Goal: Task Accomplishment & Management: Manage account settings

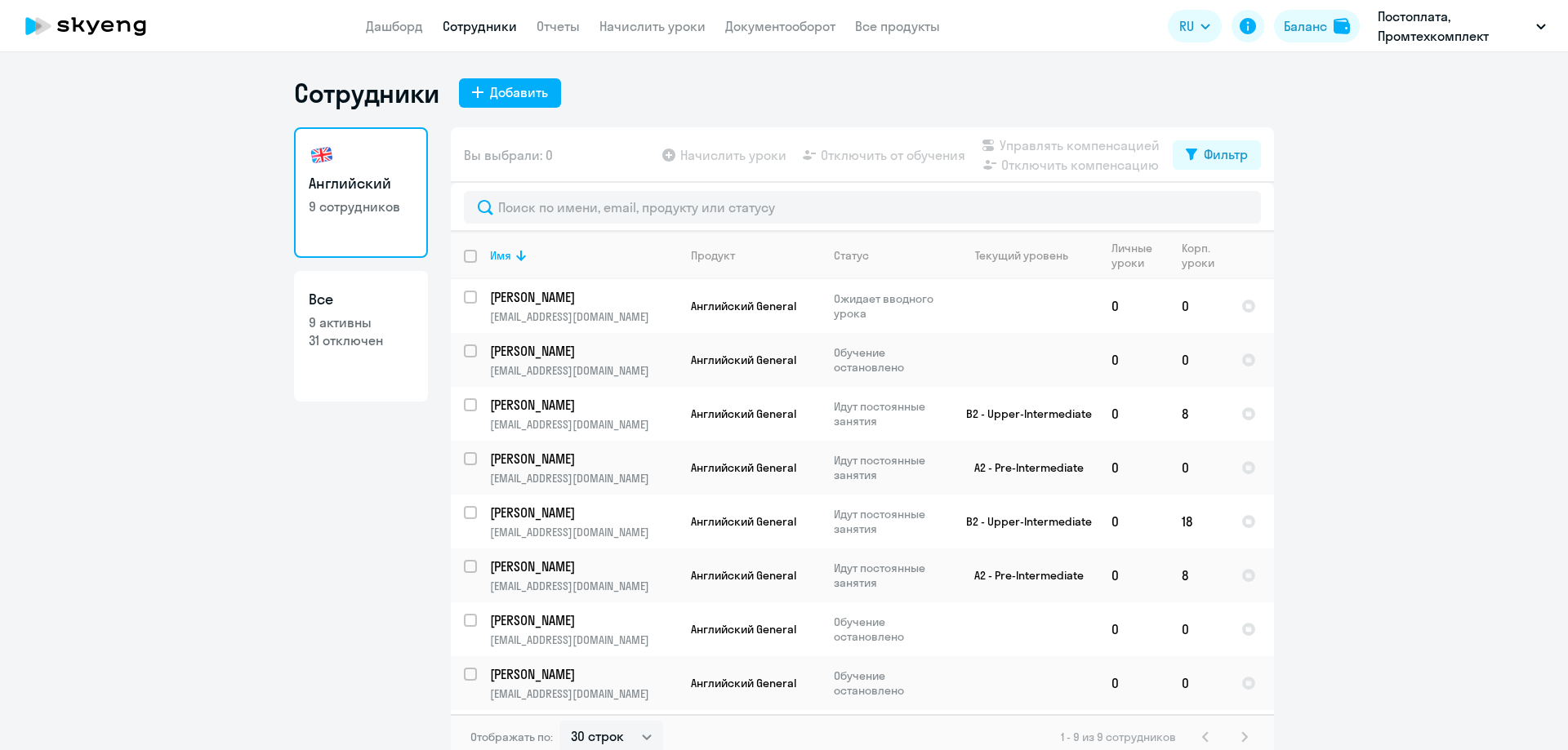
select select "30"
click at [536, 303] on p "[PERSON_NAME]" at bounding box center [582, 297] width 185 height 18
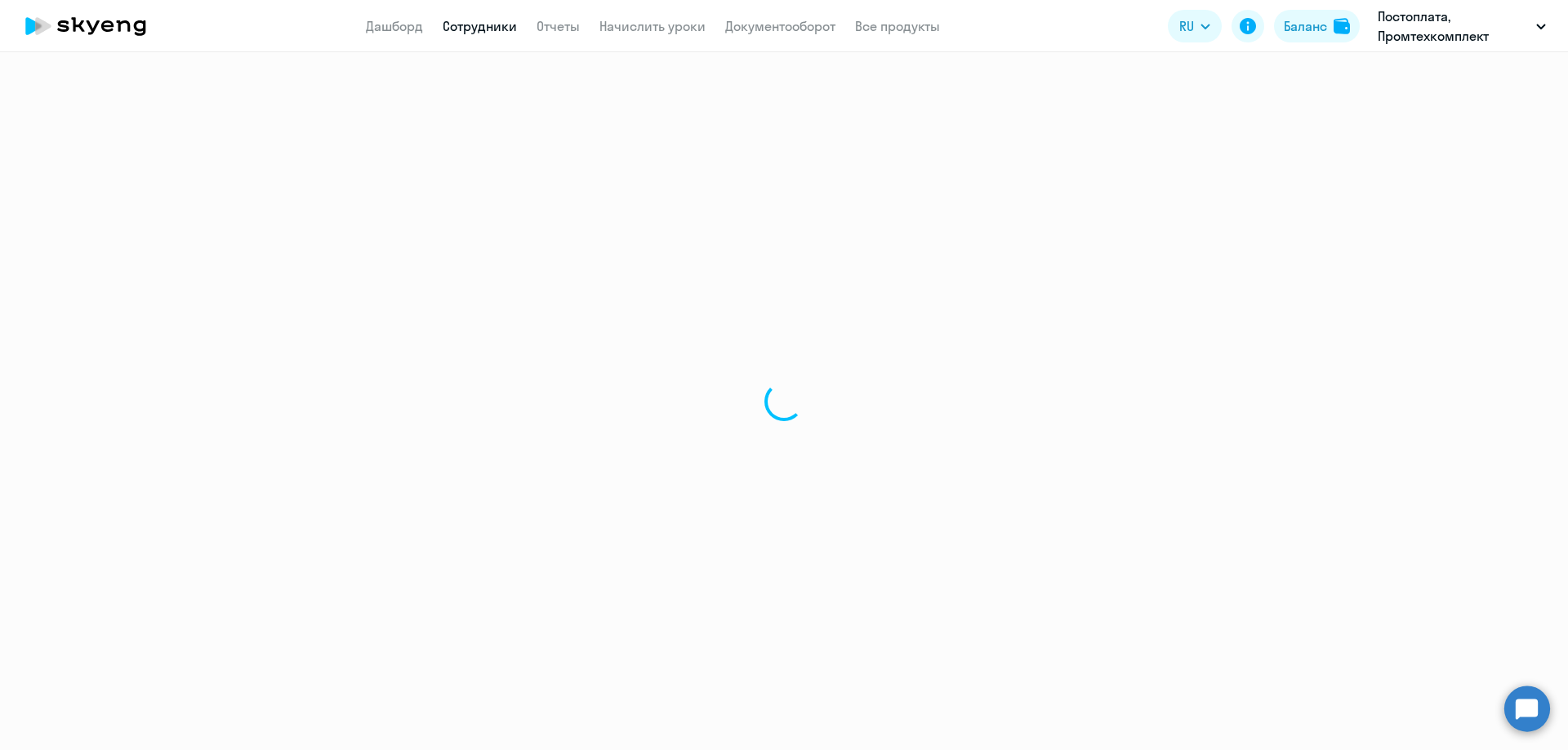
select select "english"
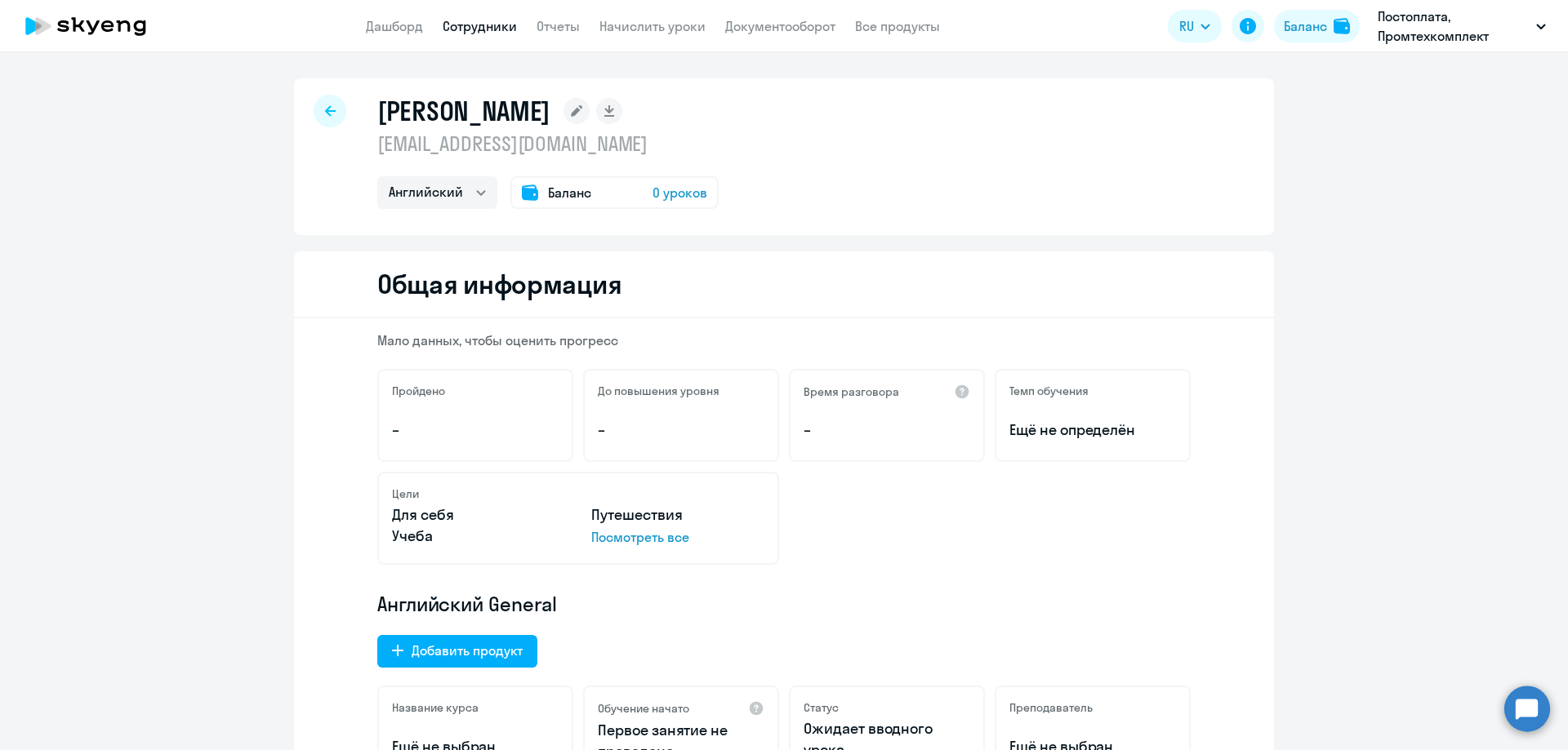
click at [673, 191] on span "0 уроков" at bounding box center [680, 192] width 55 height 20
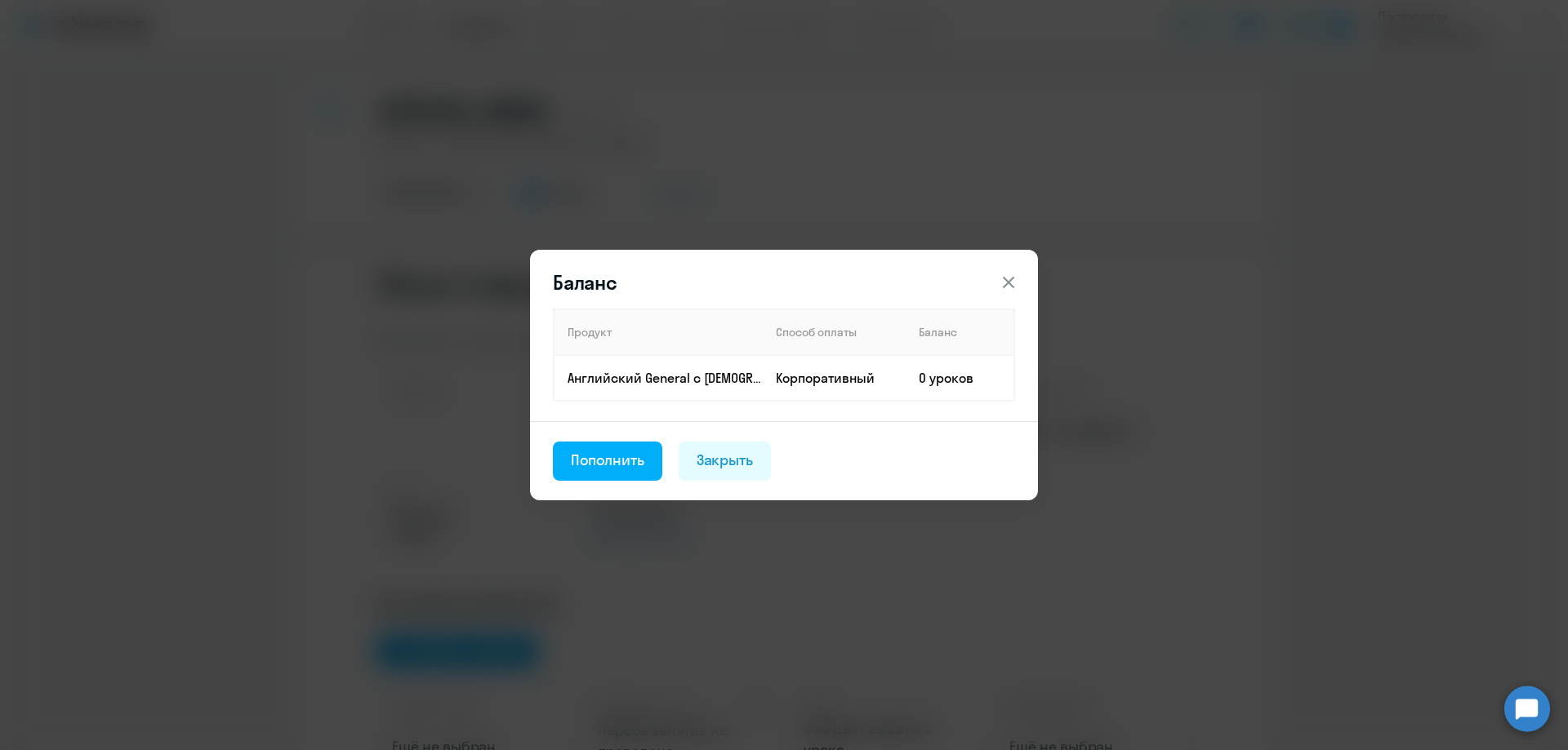
click at [1002, 276] on icon at bounding box center [1008, 283] width 20 height 20
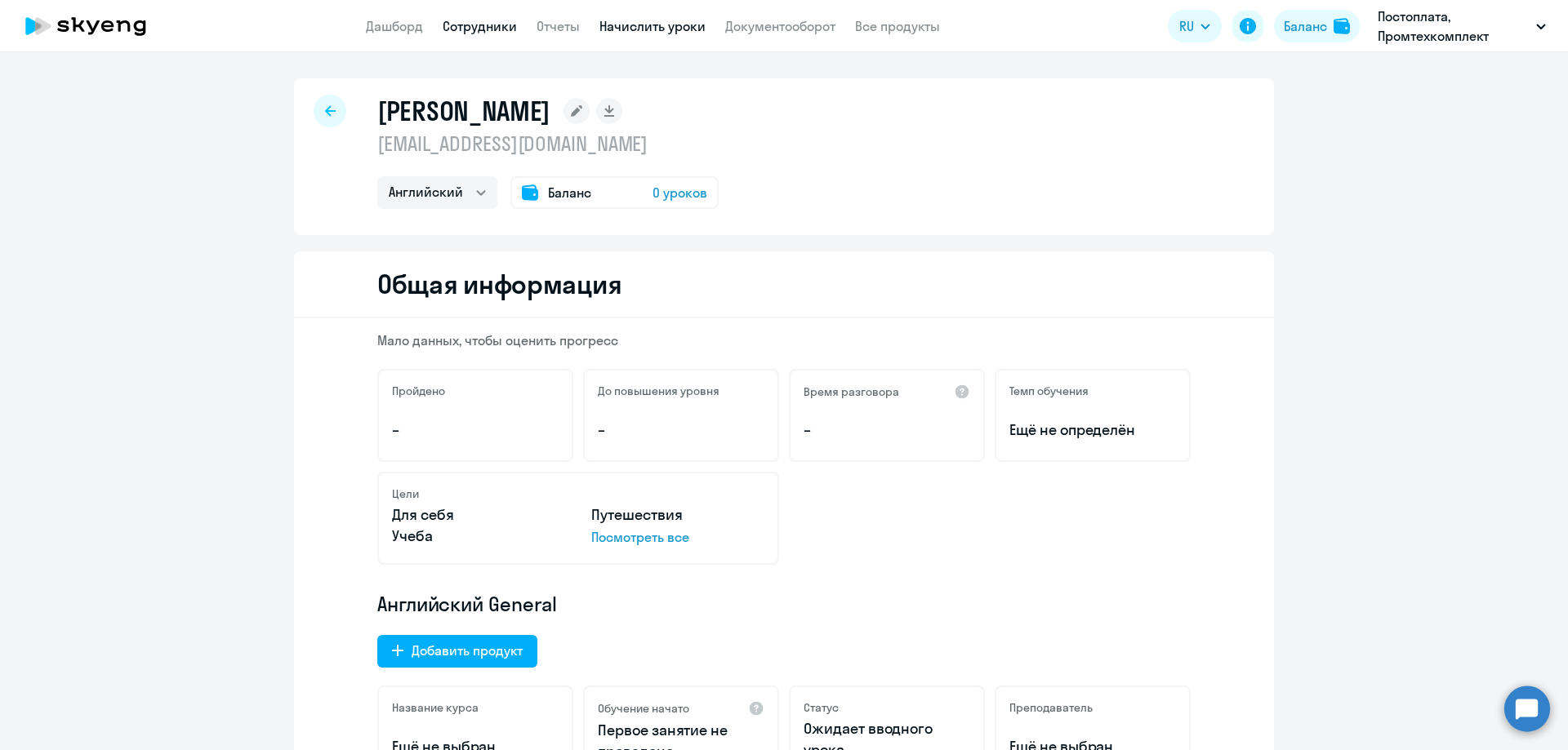
click at [654, 25] on link "Начислить уроки" at bounding box center [653, 26] width 106 height 16
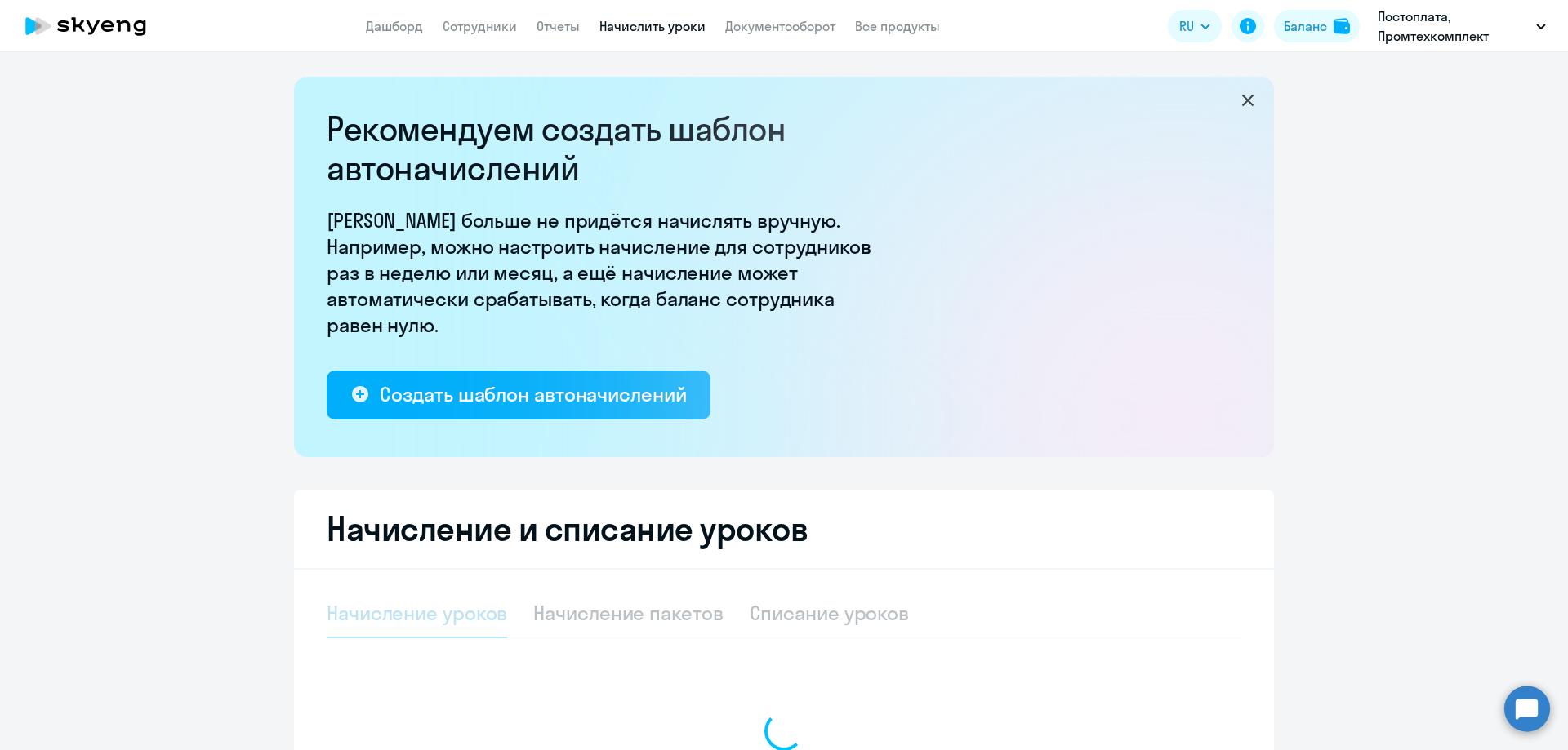
select select "10"
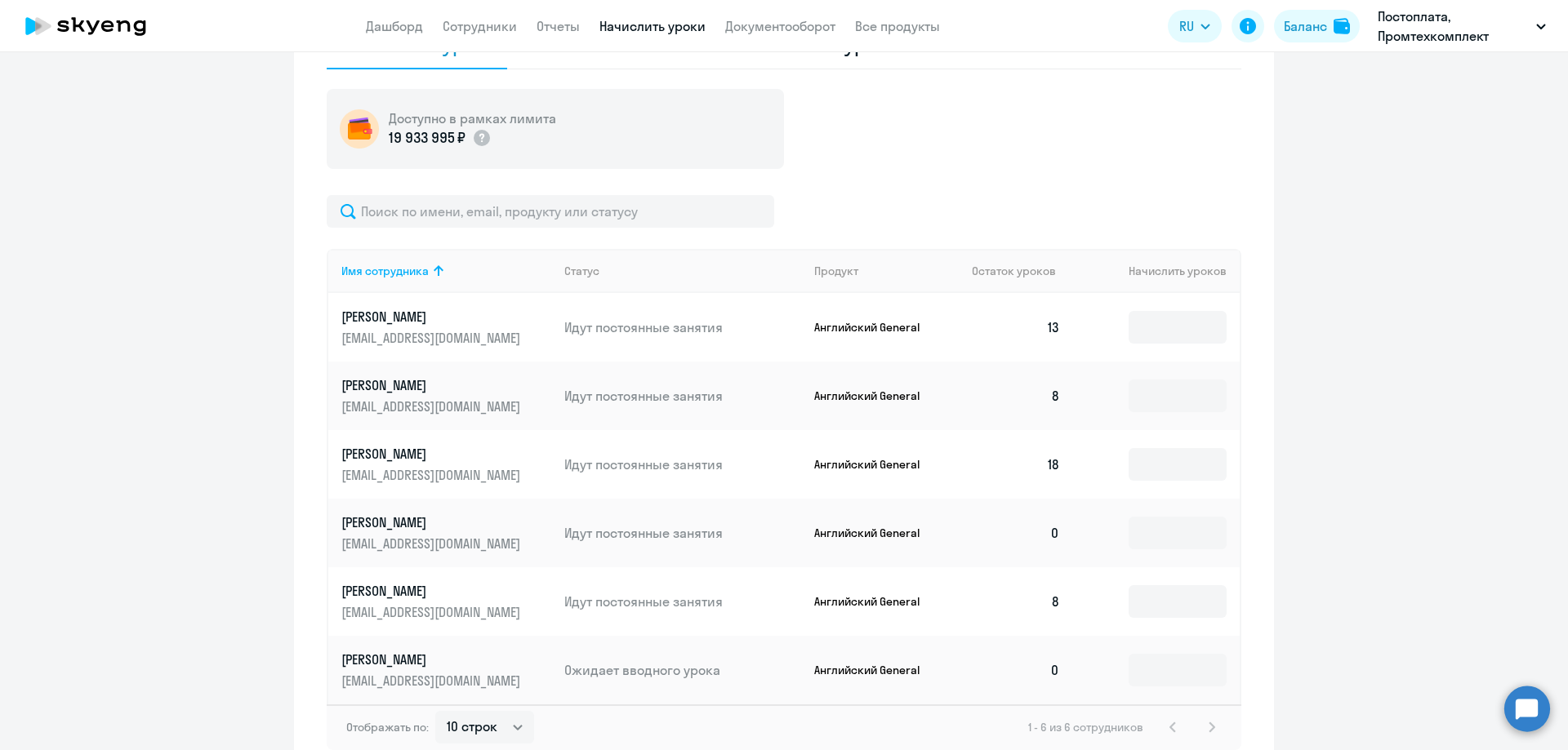
scroll to position [572, 0]
click at [387, 661] on p "[PERSON_NAME]" at bounding box center [433, 657] width 183 height 18
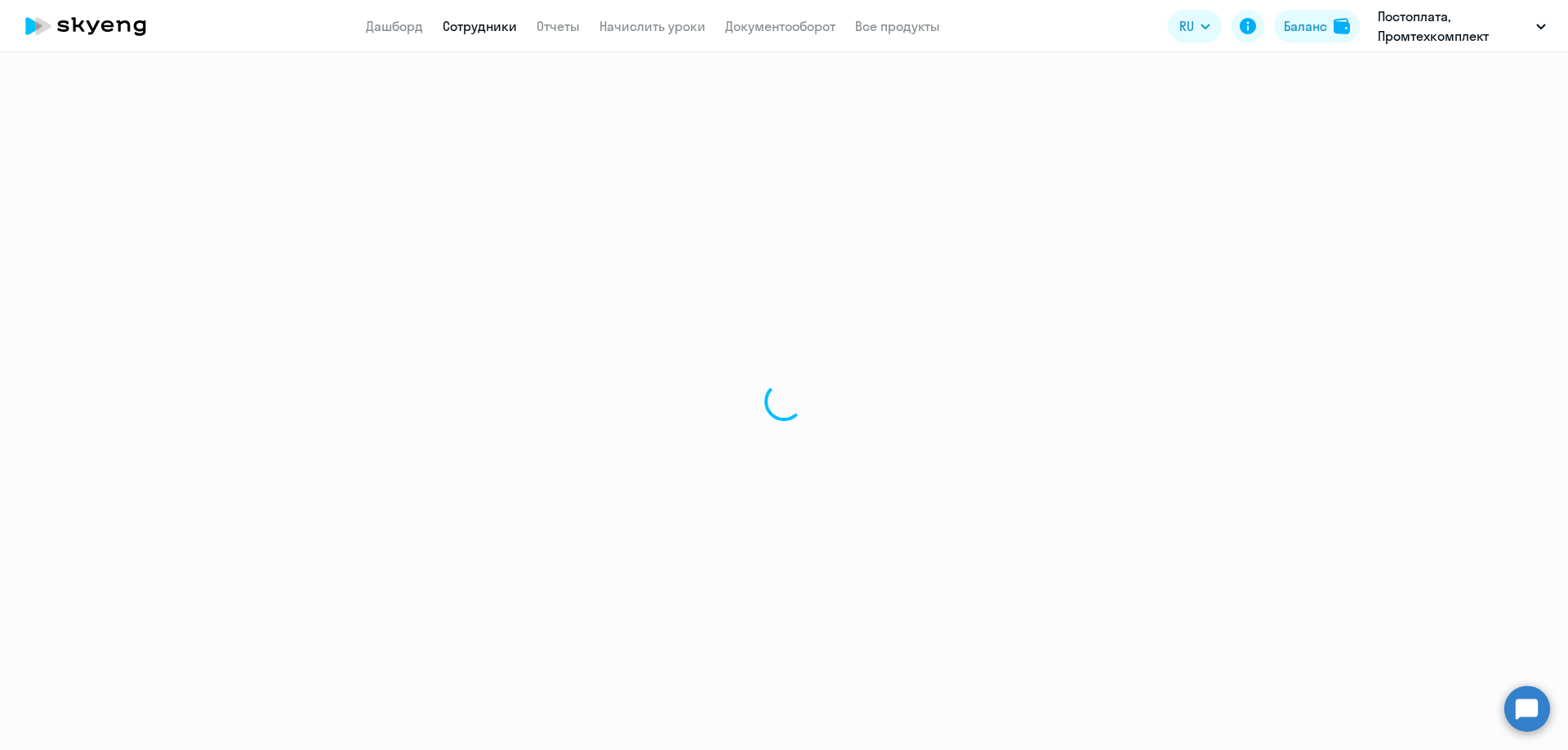
select select "english"
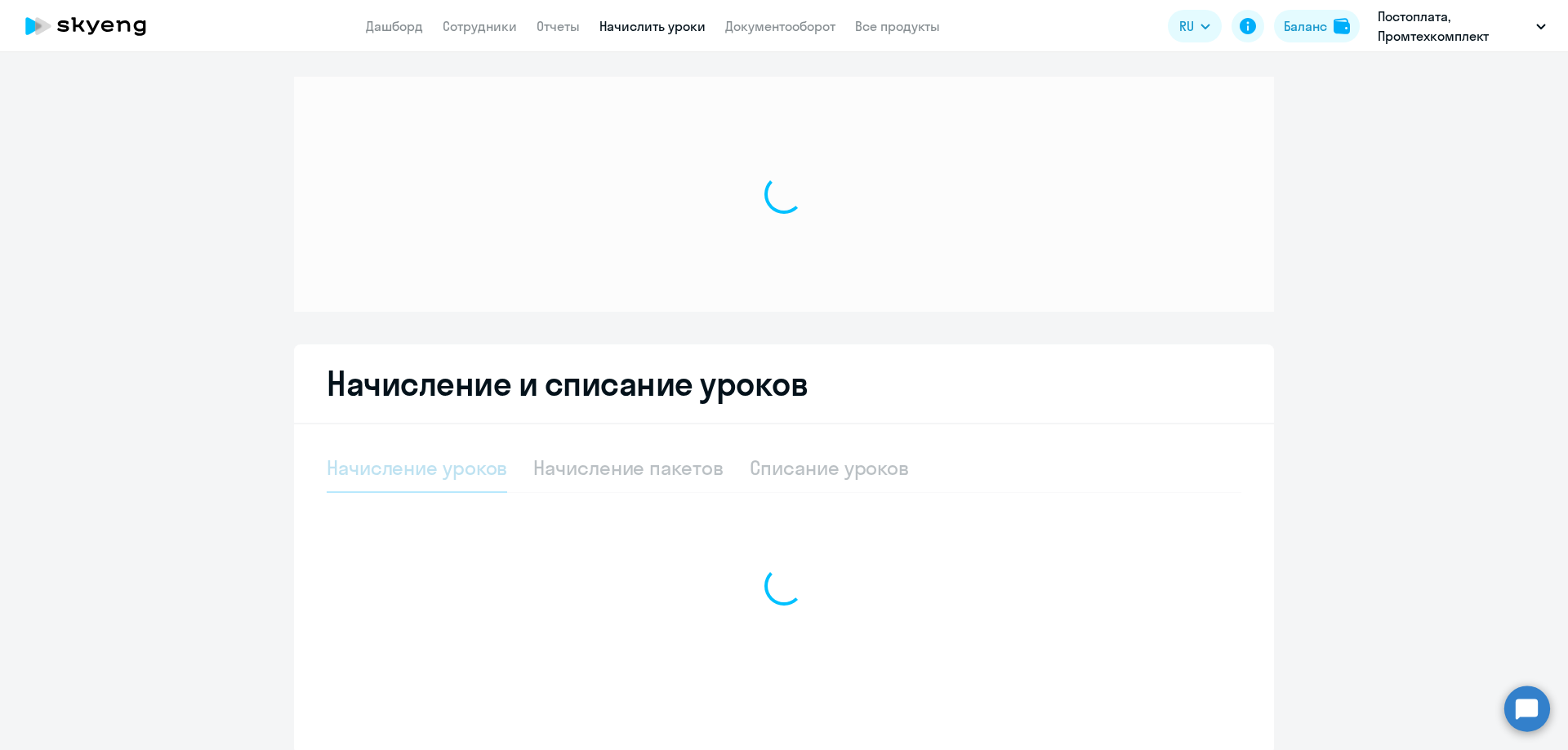
select select "10"
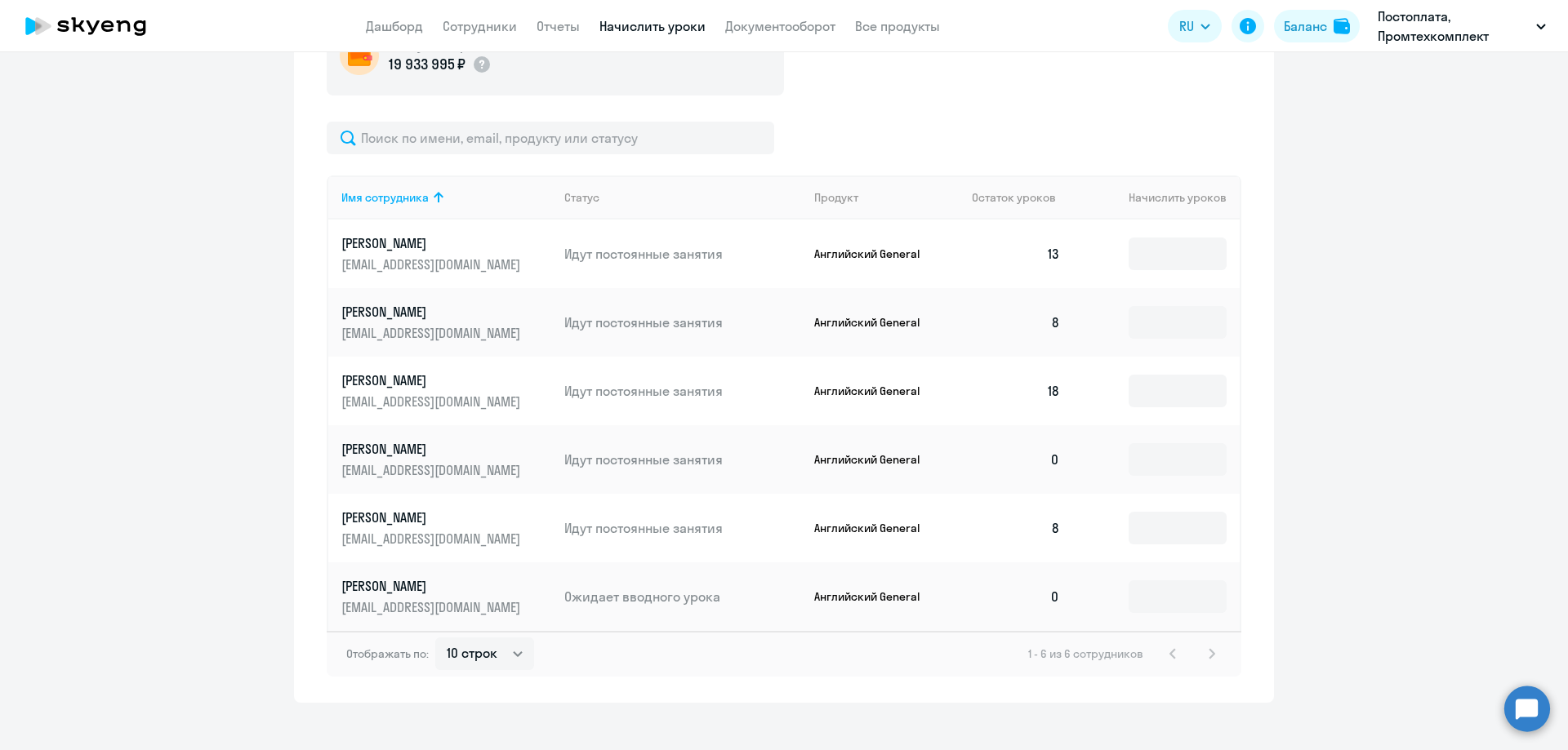
scroll to position [661, 0]
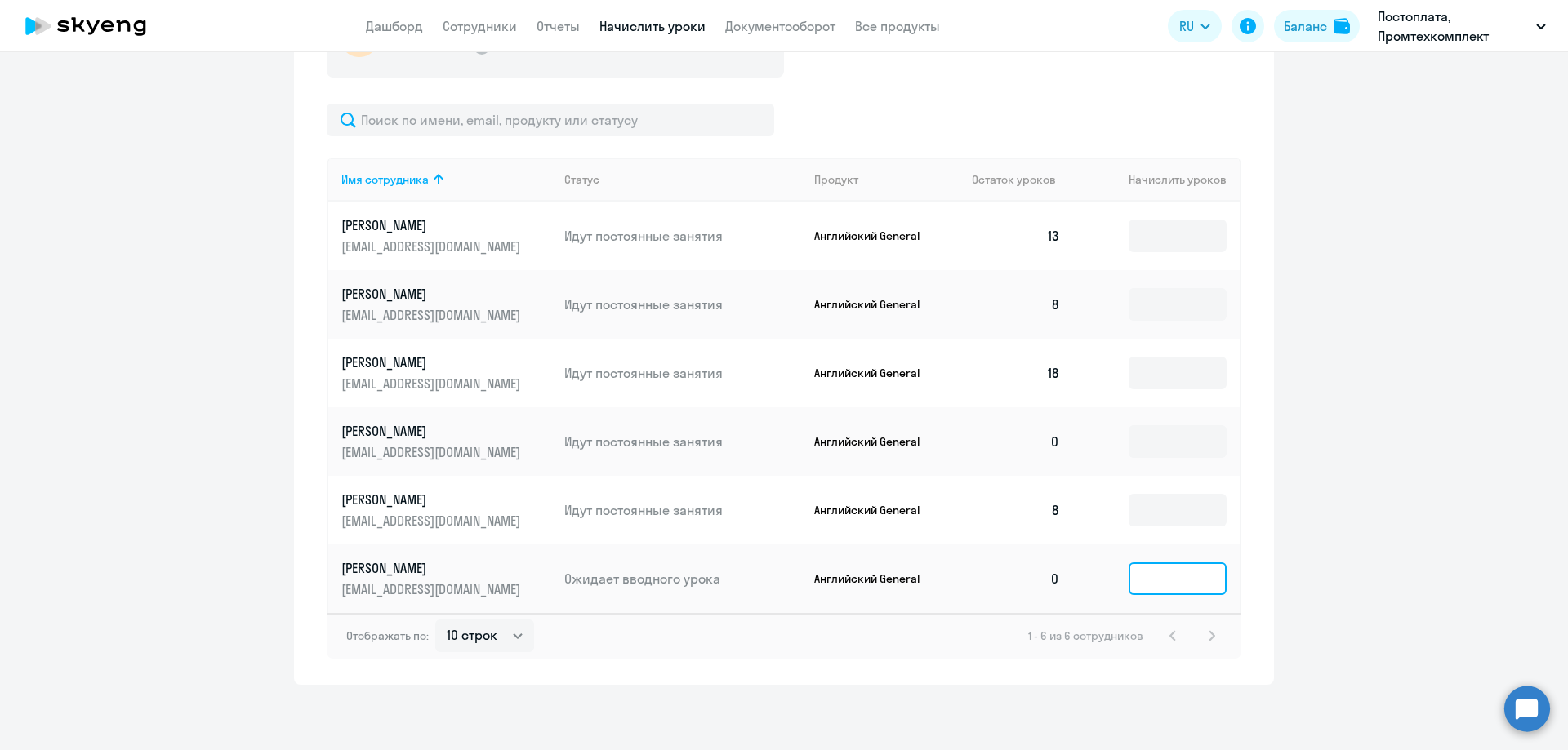
click at [1172, 580] on input at bounding box center [1177, 578] width 98 height 32
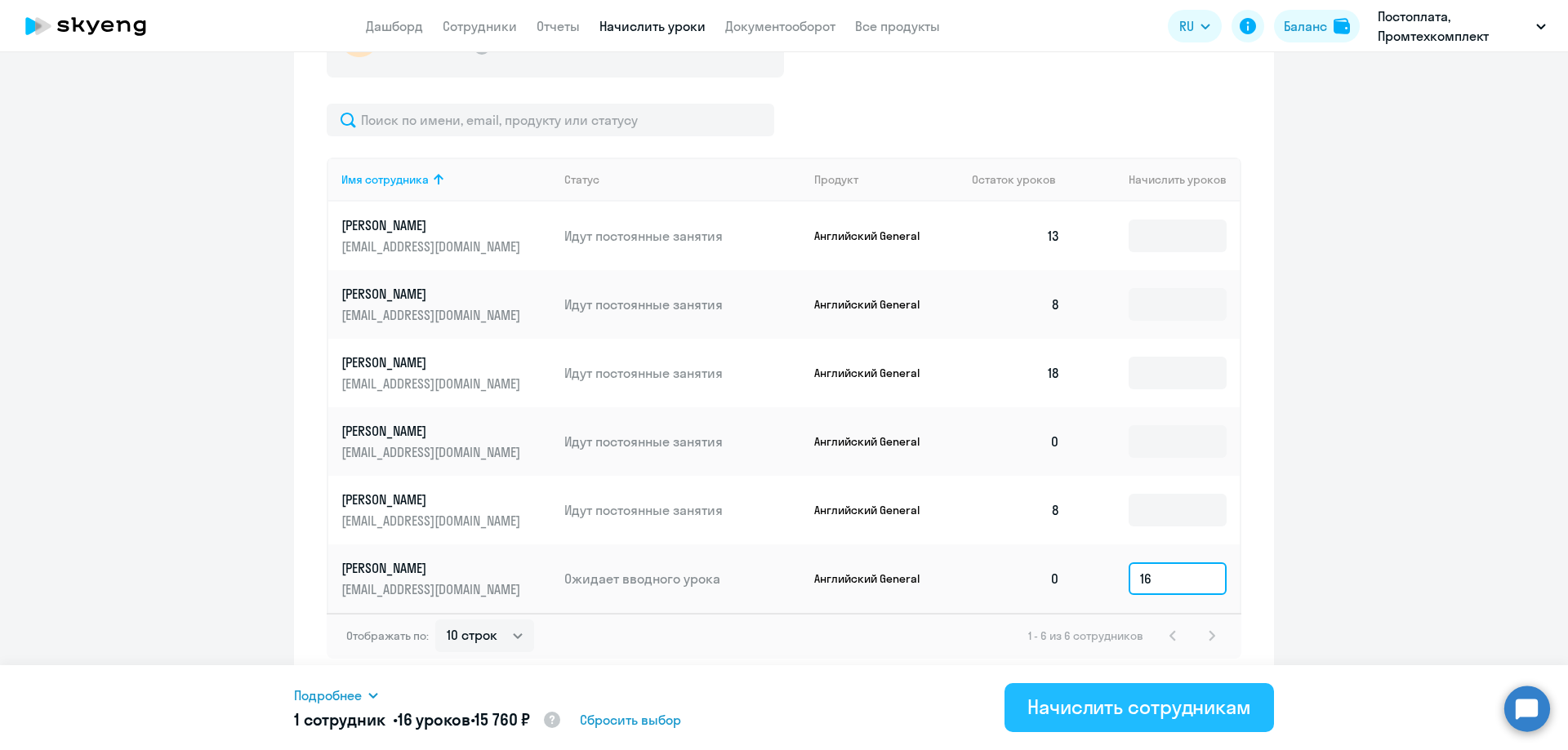
type input "16"
click at [1116, 700] on div "Начислить сотрудникам" at bounding box center [1139, 707] width 224 height 27
